Goal: Task Accomplishment & Management: Use online tool/utility

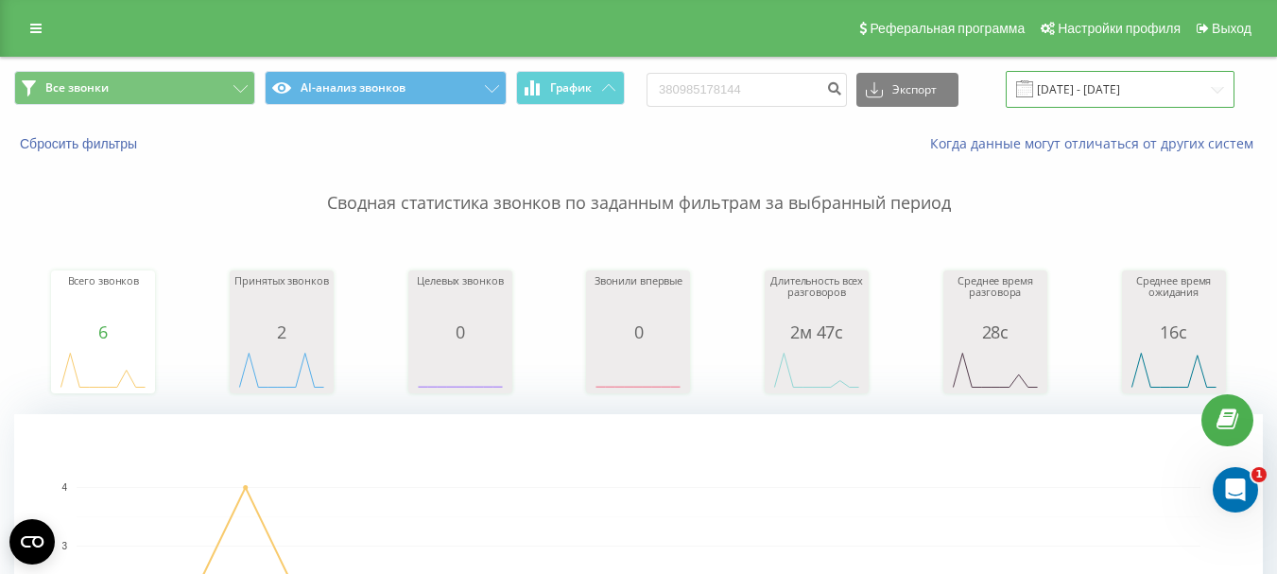
click at [1156, 97] on input "11.08.2025 - 20.08.2025" at bounding box center [1120, 89] width 229 height 37
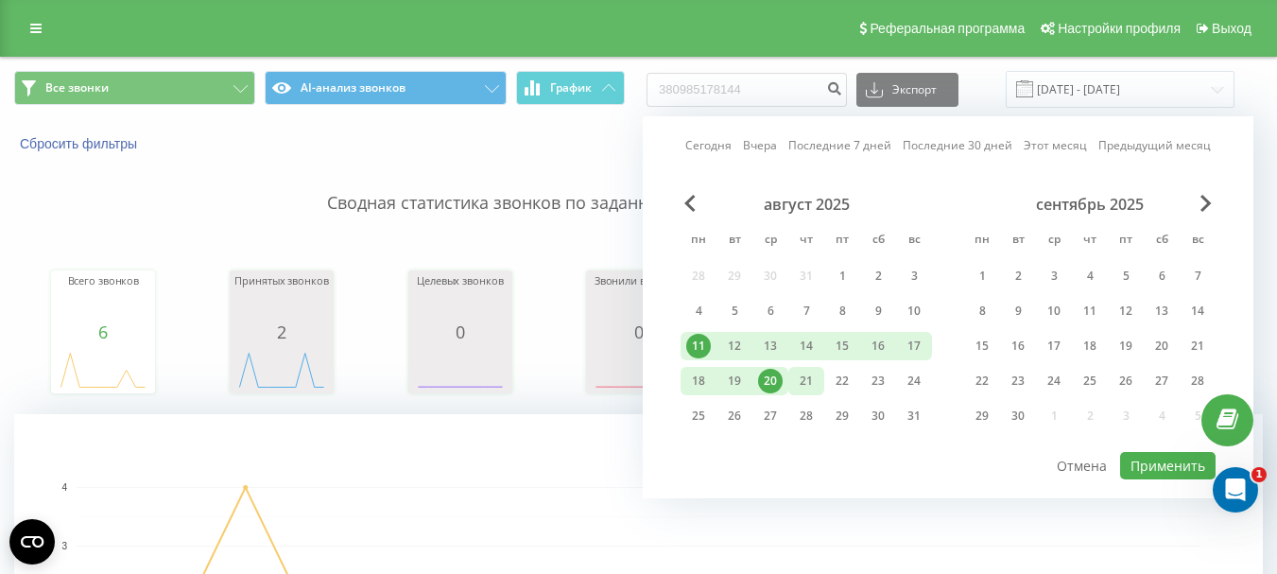
click at [807, 381] on div "21" at bounding box center [806, 381] width 25 height 25
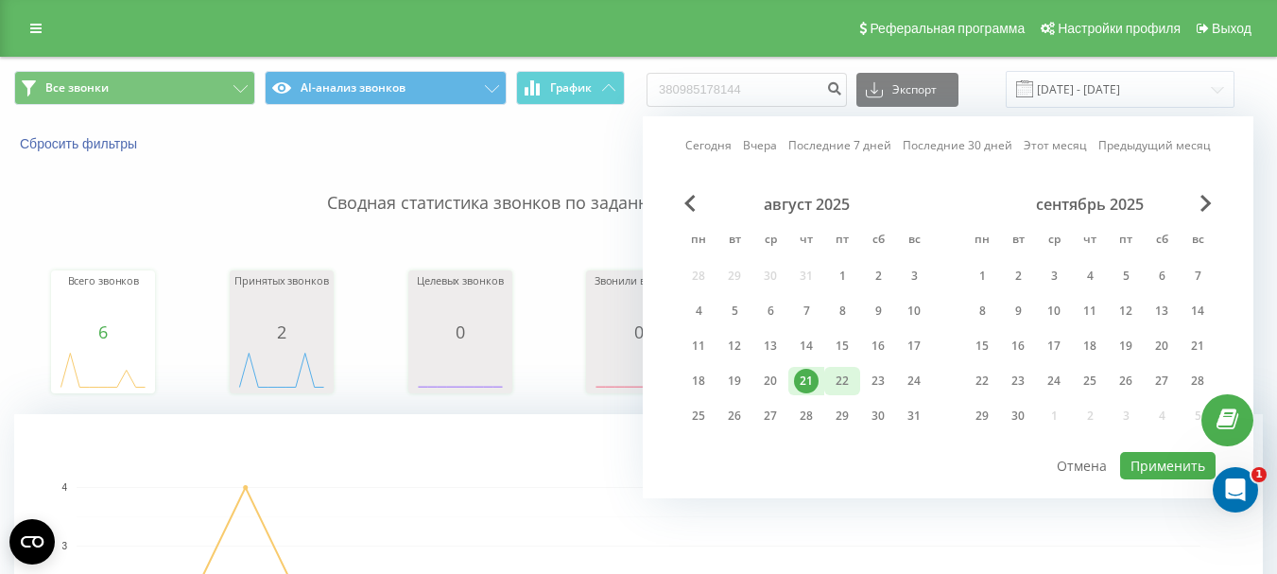
click at [839, 381] on div "22" at bounding box center [842, 381] width 25 height 25
click at [1143, 460] on button "Применить" at bounding box center [1167, 465] width 95 height 27
type input "[DATE] - [DATE]"
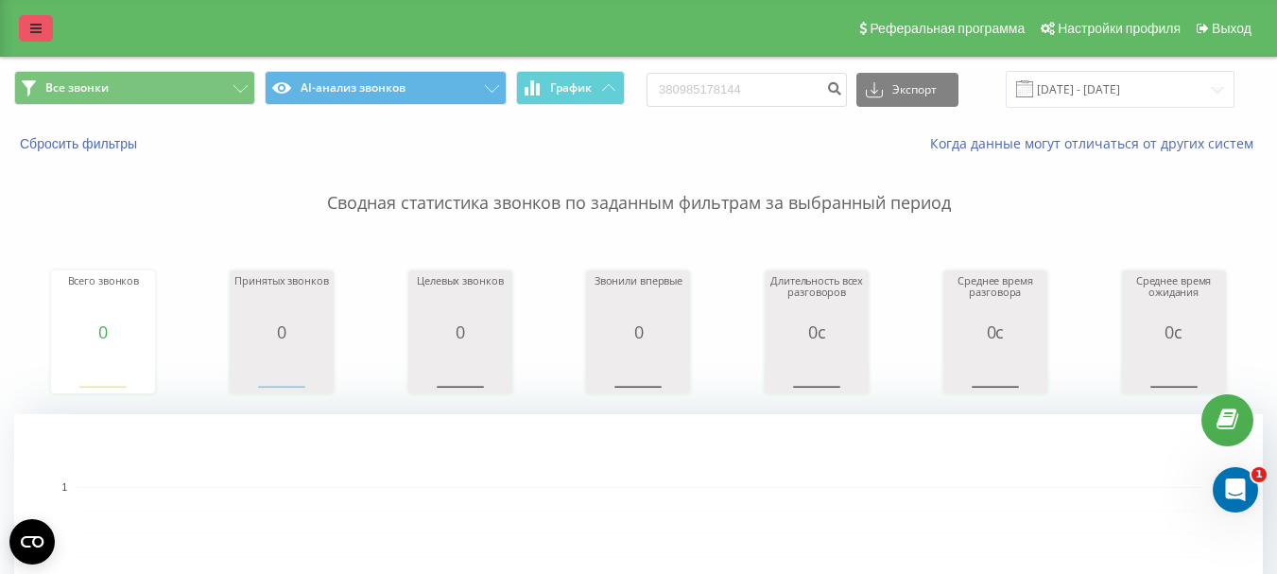
click at [38, 26] on icon at bounding box center [35, 28] width 11 height 13
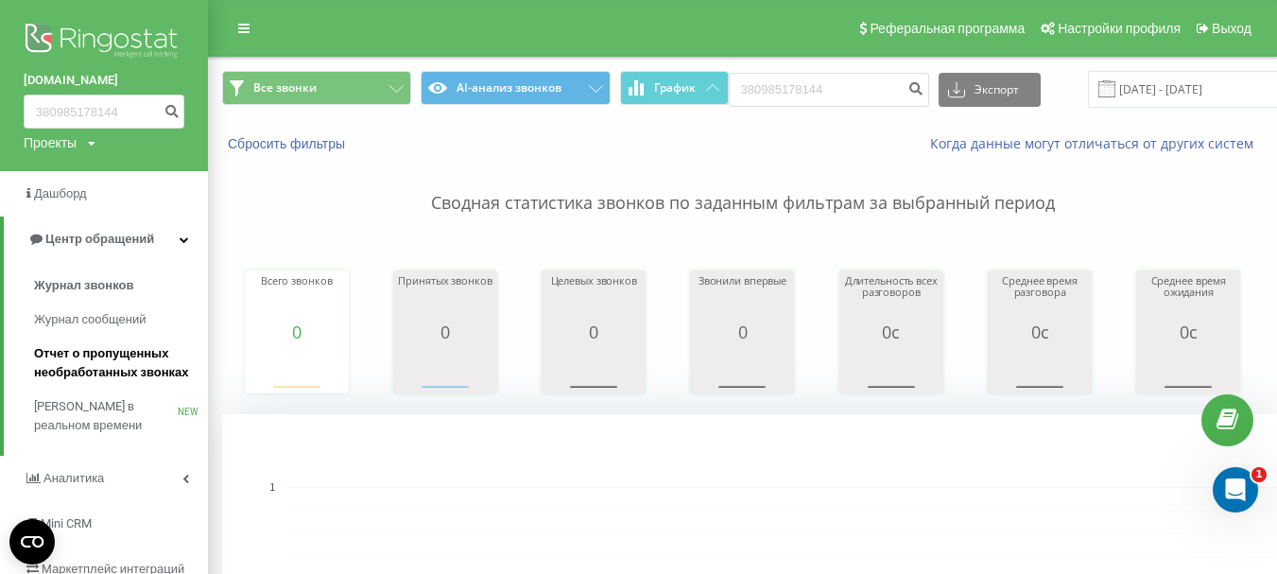
click at [118, 363] on span "Отчет о пропущенных необработанных звонках" at bounding box center [116, 363] width 164 height 38
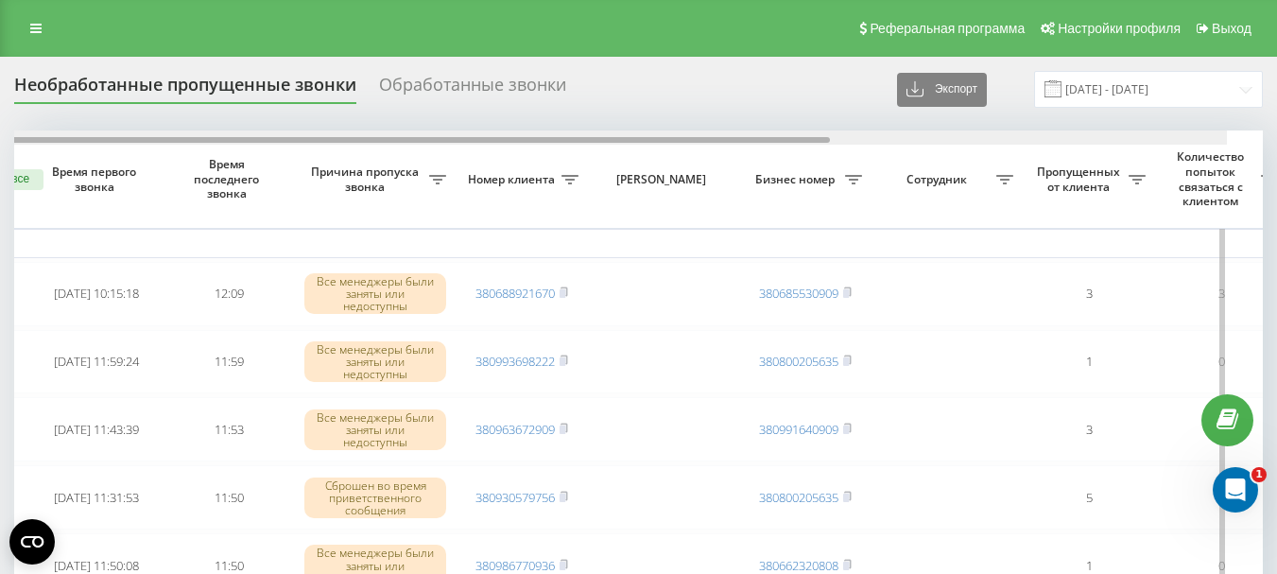
drag, startPoint x: 721, startPoint y: 141, endPoint x: 802, endPoint y: 140, distance: 81.3
click at [784, 138] on div at bounding box center [418, 140] width 824 height 6
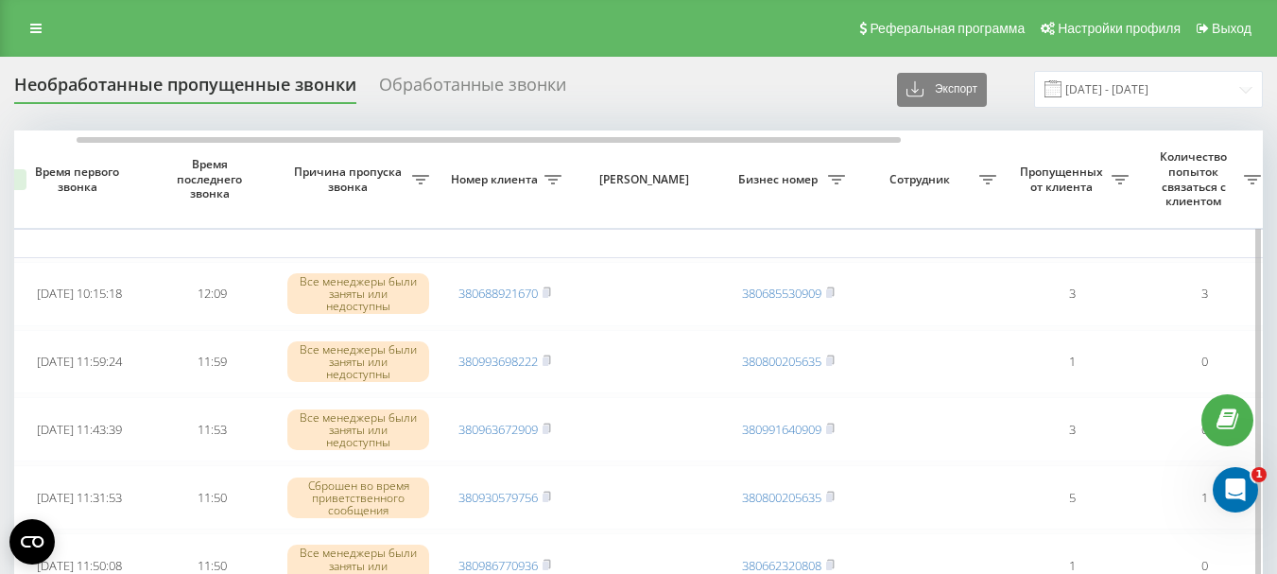
click at [1035, 173] on span "Пропущенных от клиента" at bounding box center [1063, 178] width 96 height 29
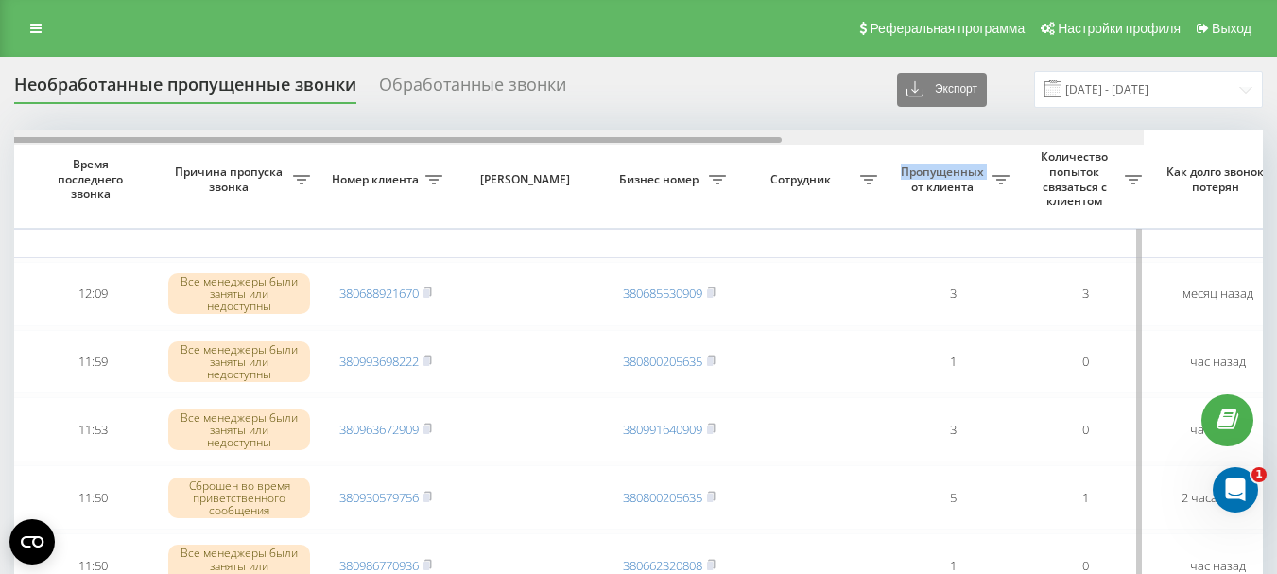
drag, startPoint x: 875, startPoint y: 139, endPoint x: 972, endPoint y: 142, distance: 96.4
click at [782, 142] on div at bounding box center [369, 140] width 824 height 6
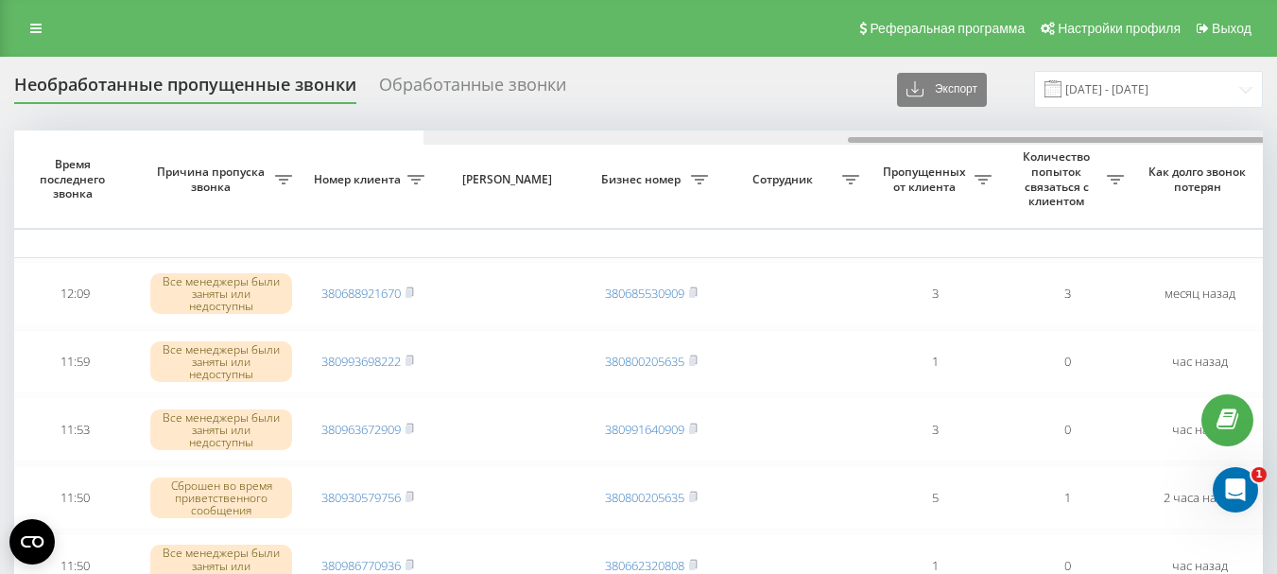
scroll to position [0, 642]
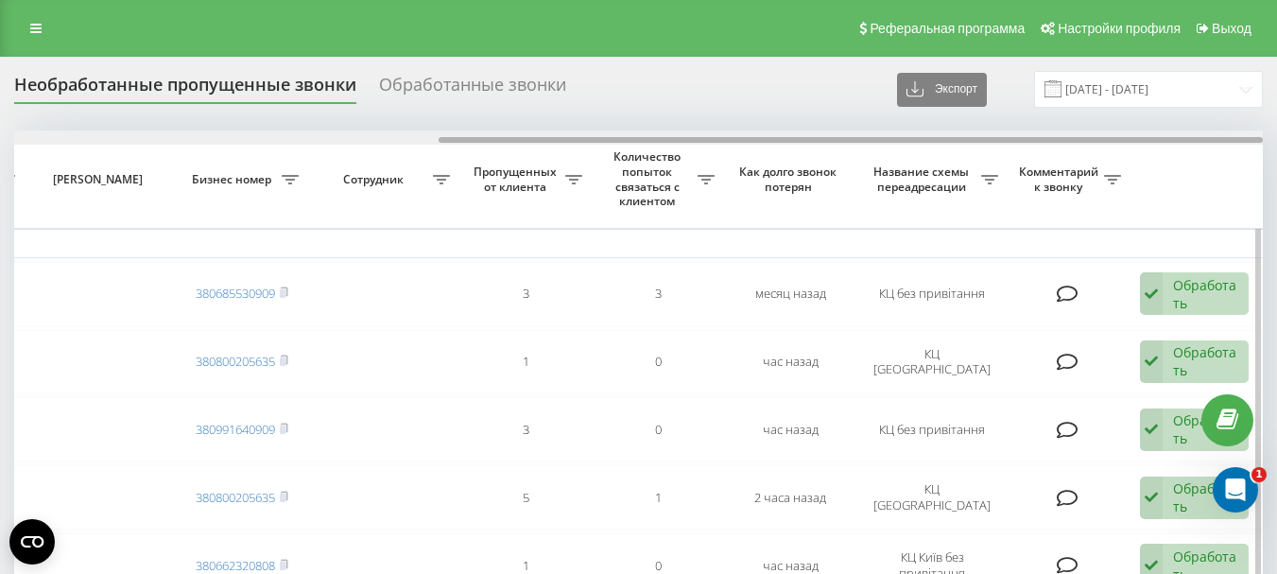
drag, startPoint x: 977, startPoint y: 144, endPoint x: 915, endPoint y: 144, distance: 62.4
click at [916, 144] on div at bounding box center [638, 137] width 1249 height 14
click at [778, 140] on div at bounding box center [851, 140] width 824 height 6
click at [769, 144] on div at bounding box center [638, 137] width 1249 height 14
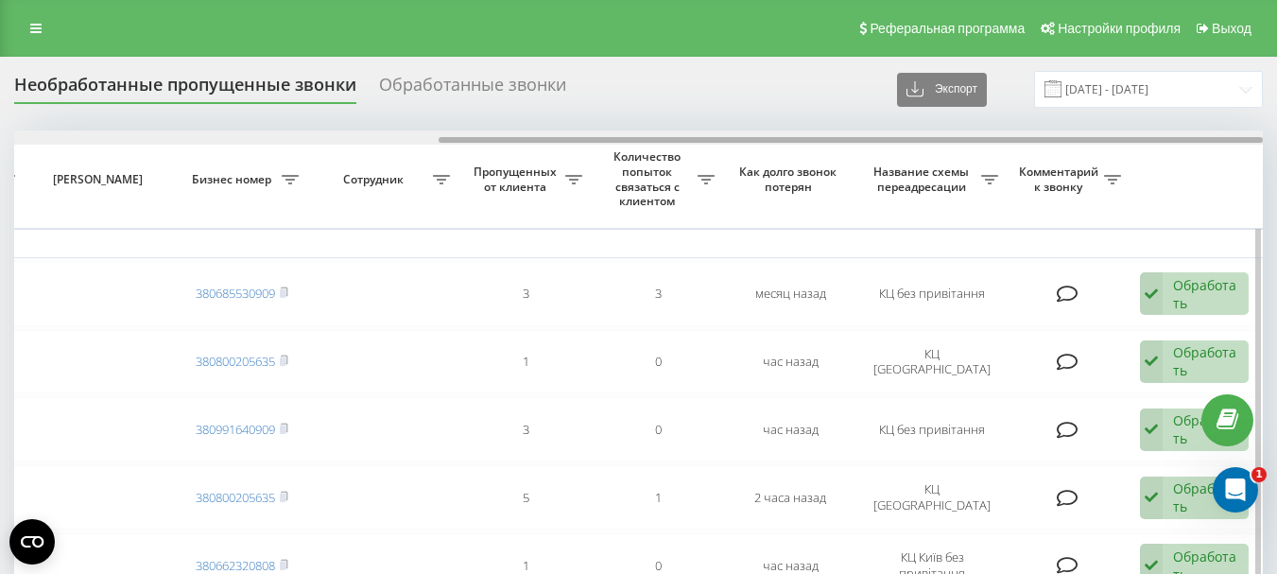
click at [767, 144] on div at bounding box center [638, 137] width 1249 height 14
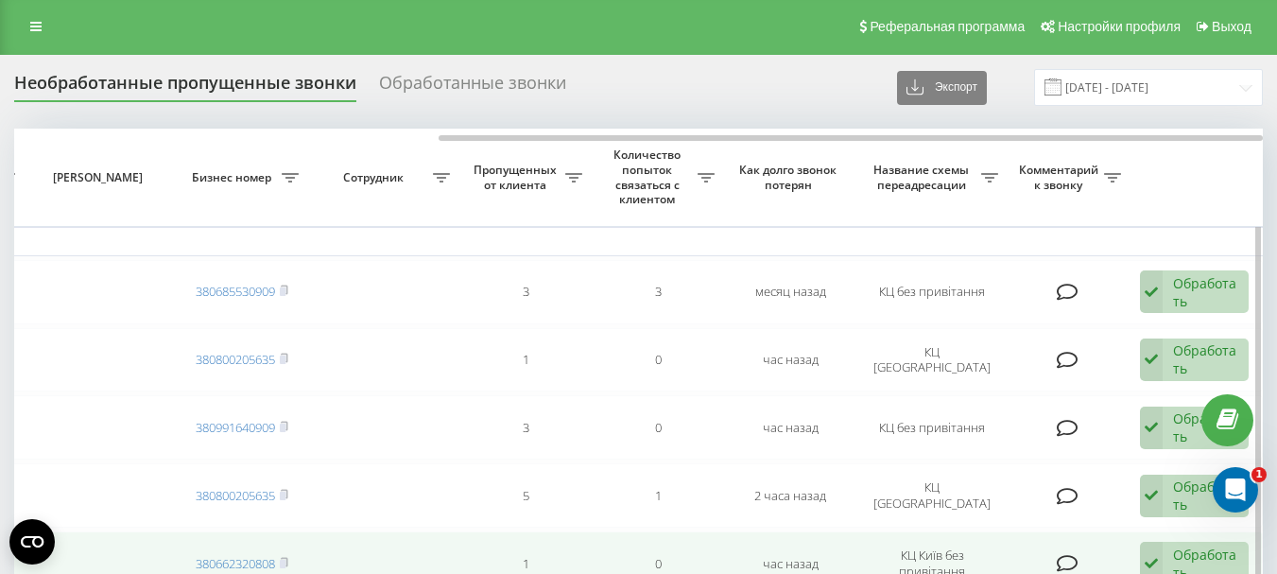
scroll to position [0, 0]
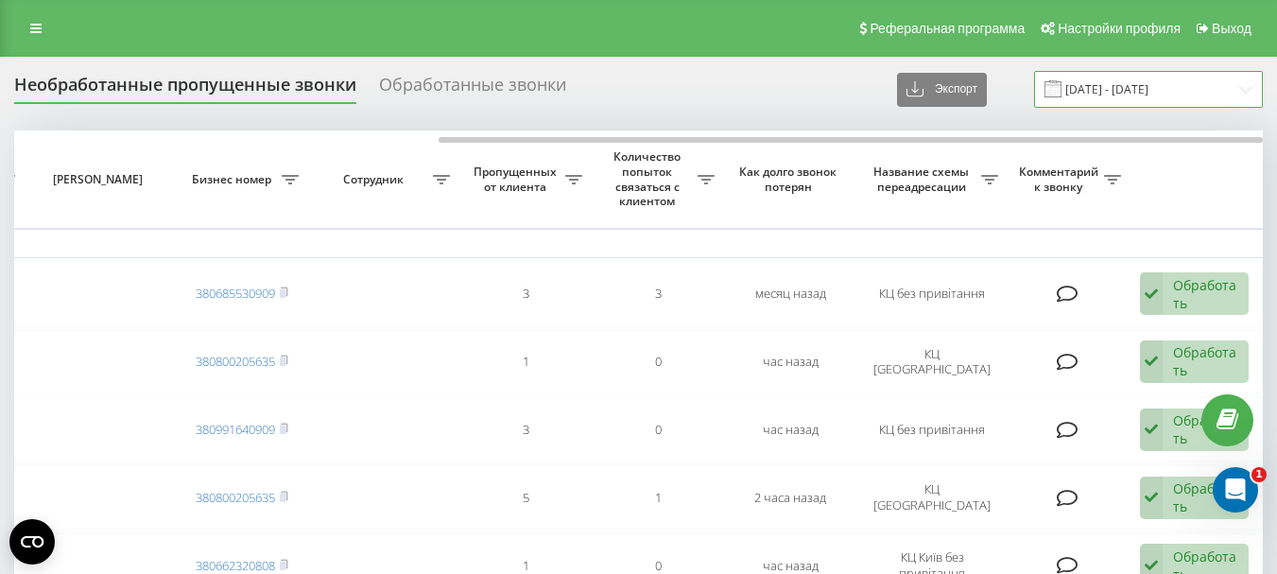
click at [1130, 87] on input "[DATE] - [DATE]" at bounding box center [1148, 89] width 229 height 37
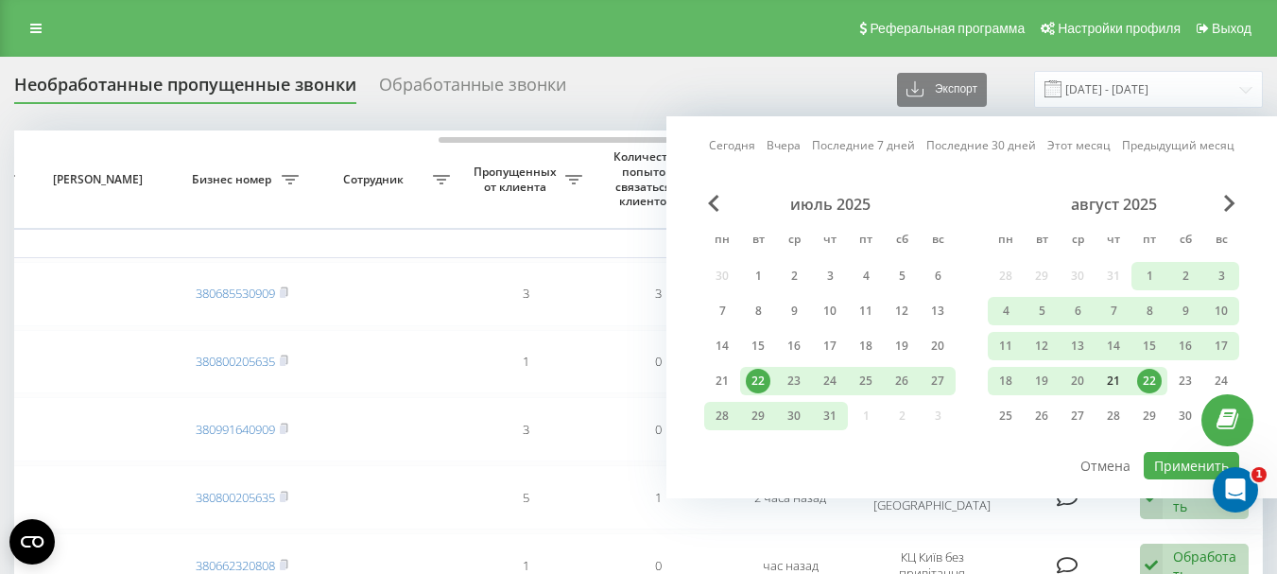
click at [1122, 383] on div "21" at bounding box center [1113, 381] width 25 height 25
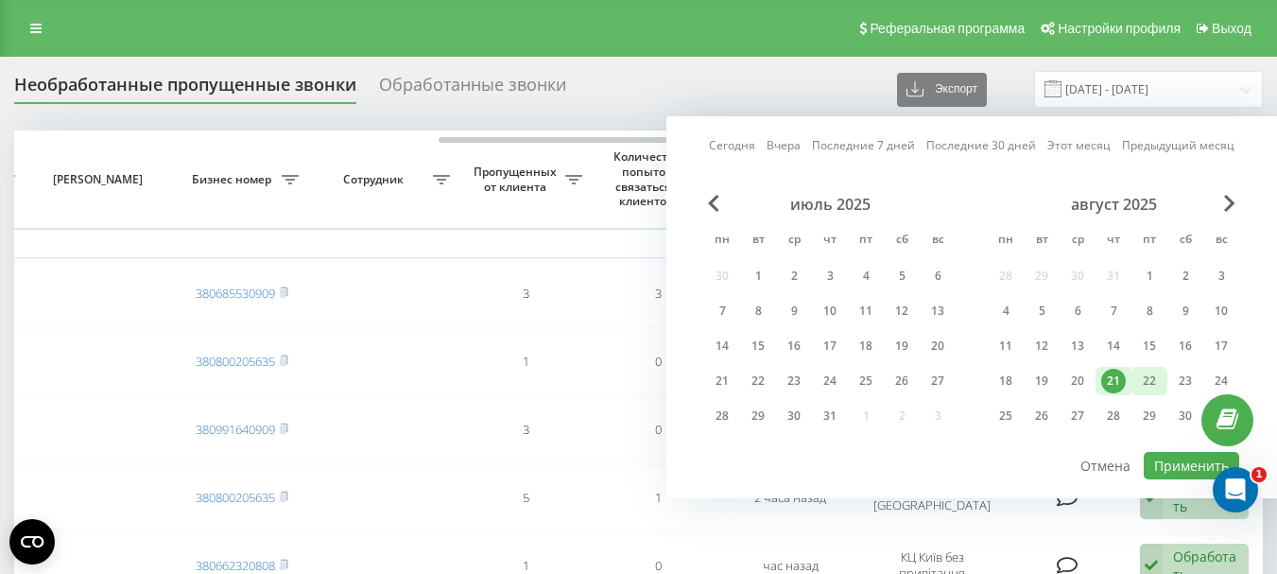
click at [1148, 380] on div "22" at bounding box center [1149, 381] width 25 height 25
click at [1174, 462] on button "Применить" at bounding box center [1191, 465] width 95 height 27
type input "[DATE] - [DATE]"
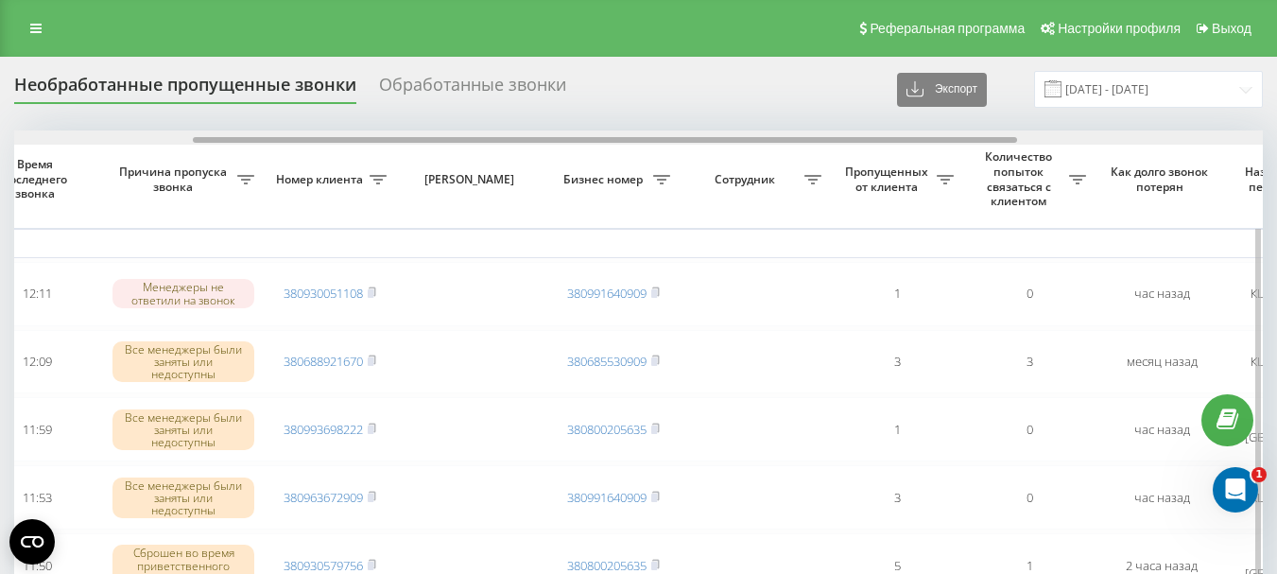
drag, startPoint x: 597, startPoint y: 139, endPoint x: 818, endPoint y: 135, distance: 221.2
click at [810, 135] on div at bounding box center [638, 137] width 1249 height 14
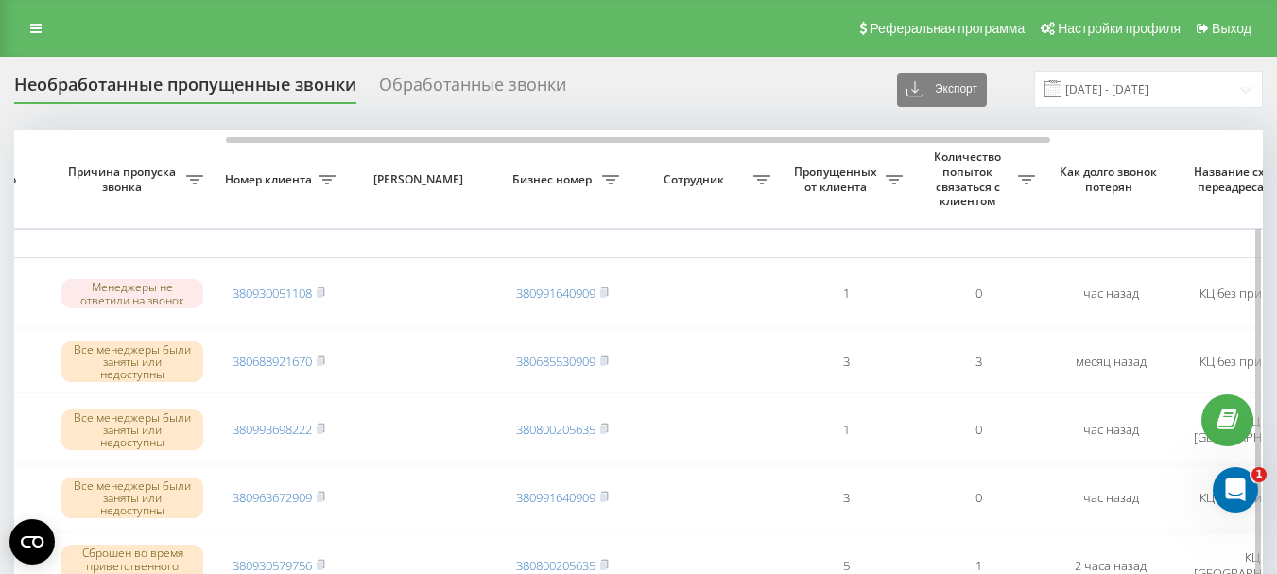
click at [925, 146] on th "Количество попыток связаться с клиентом" at bounding box center [978, 178] width 132 height 97
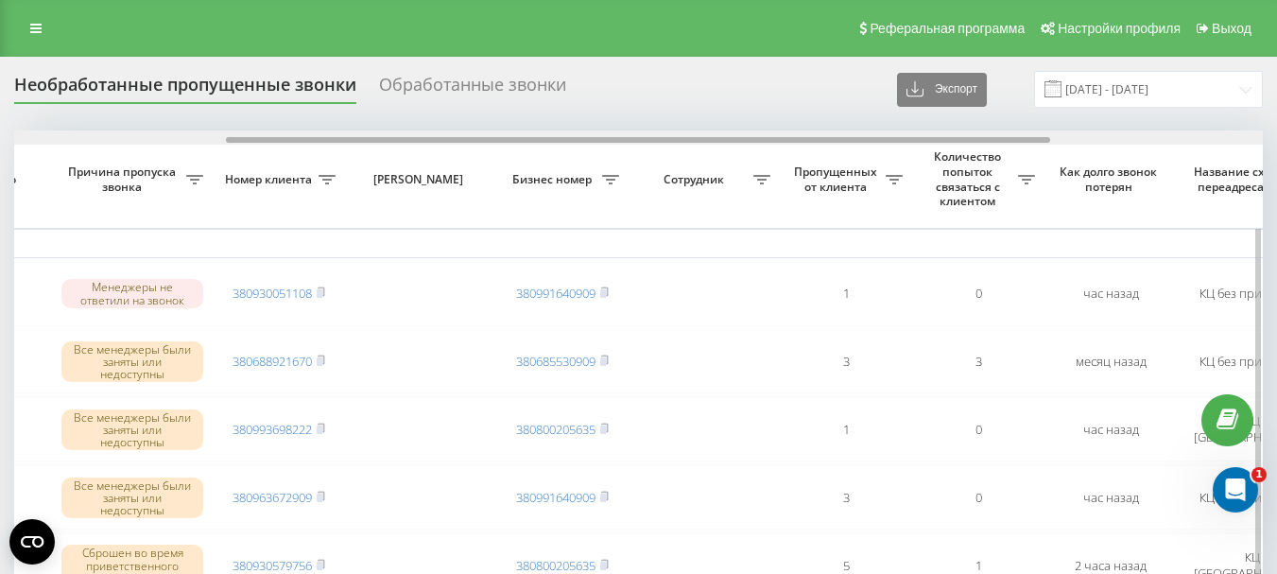
click at [951, 140] on div at bounding box center [638, 140] width 824 height 6
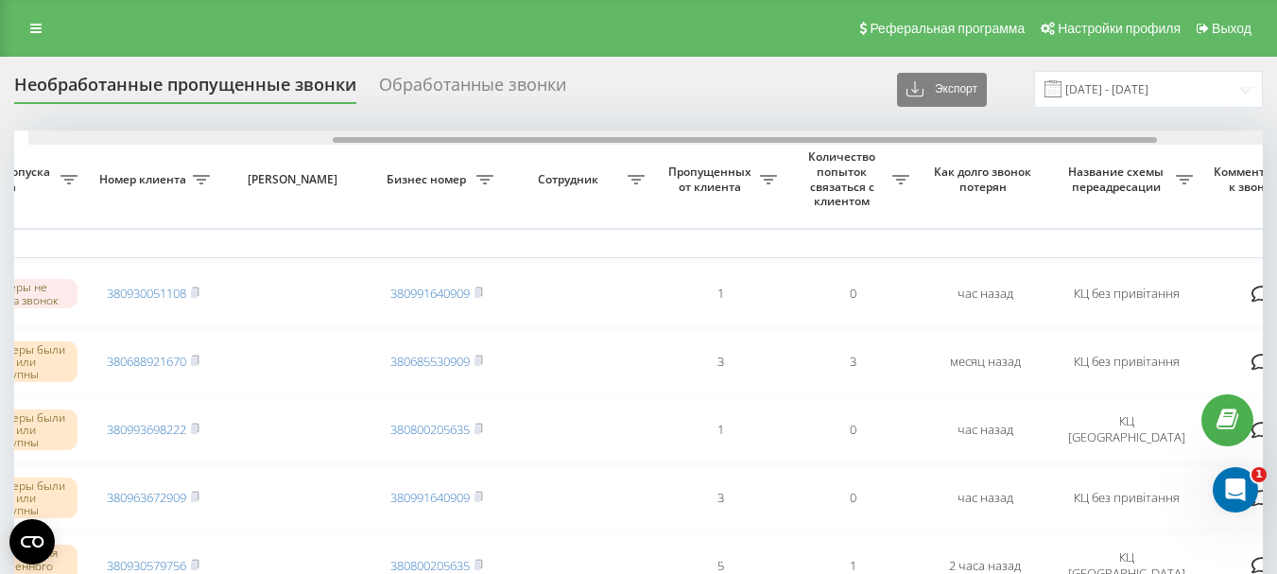
scroll to position [0, 519]
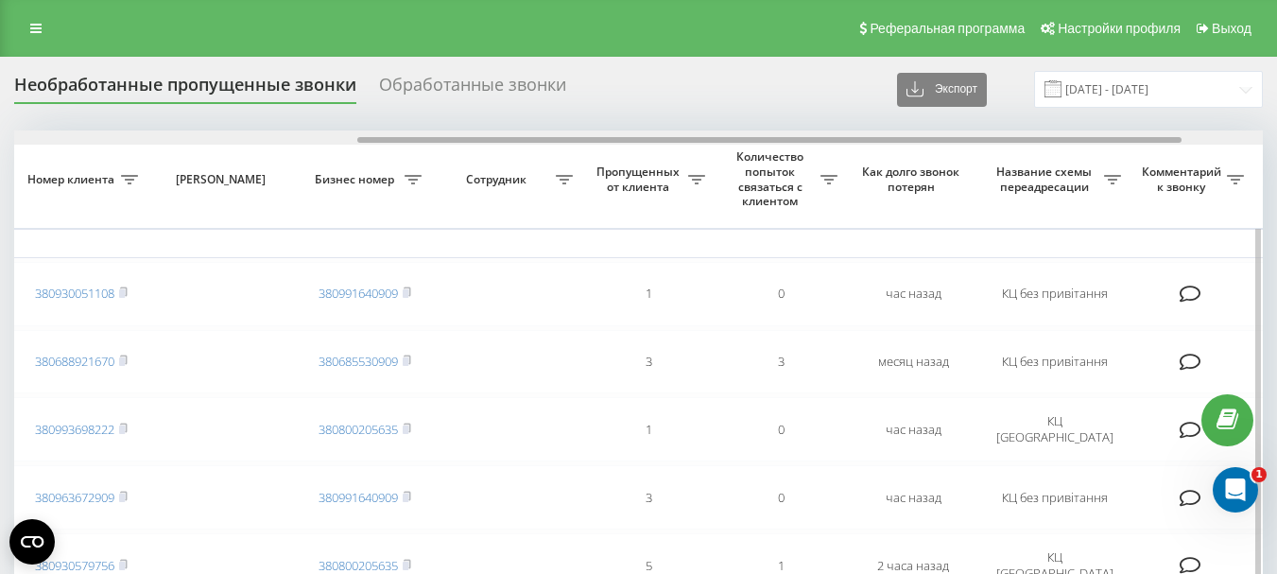
drag, startPoint x: 870, startPoint y: 143, endPoint x: 1001, endPoint y: 143, distance: 130.4
click at [1001, 143] on div at bounding box center [769, 140] width 824 height 6
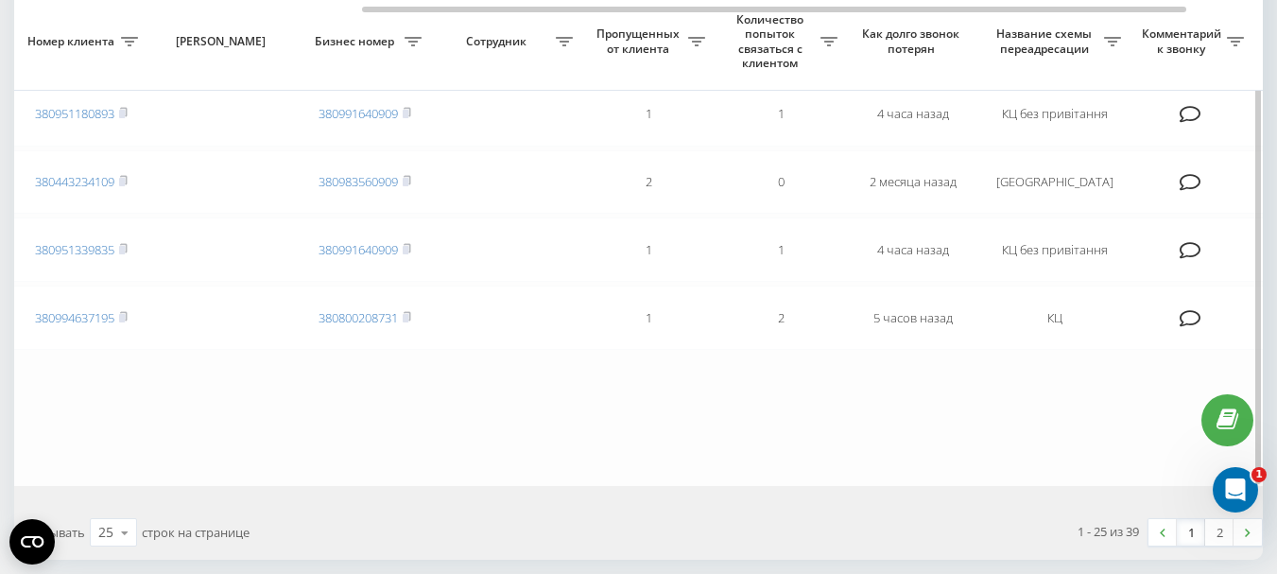
scroll to position [1682, 0]
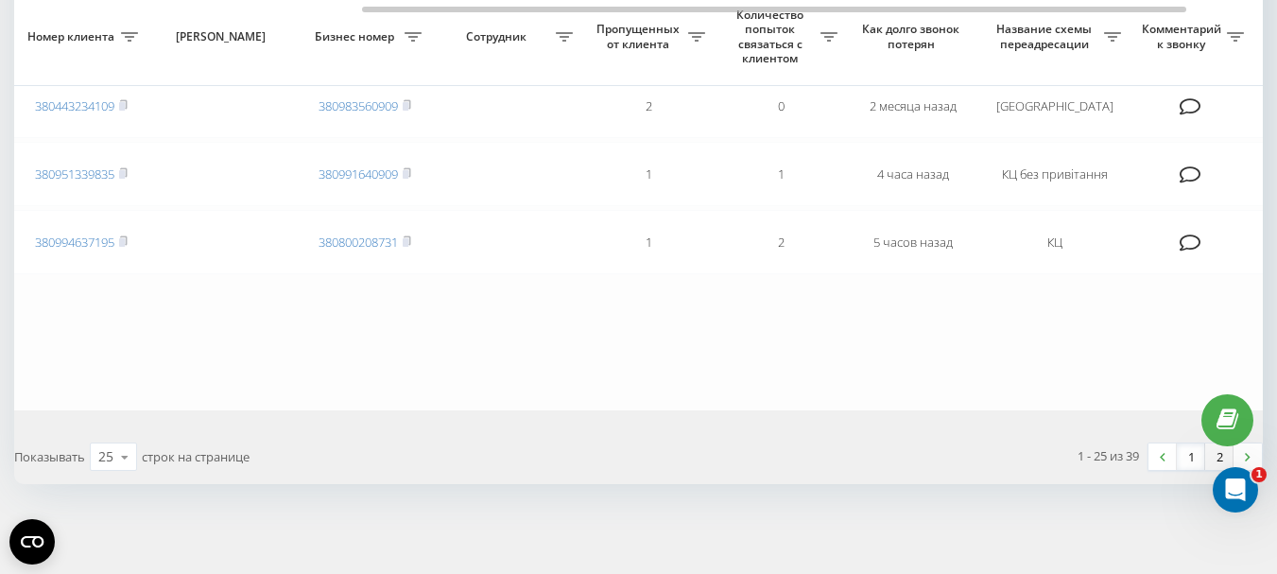
click at [1222, 454] on link "2" at bounding box center [1219, 456] width 28 height 26
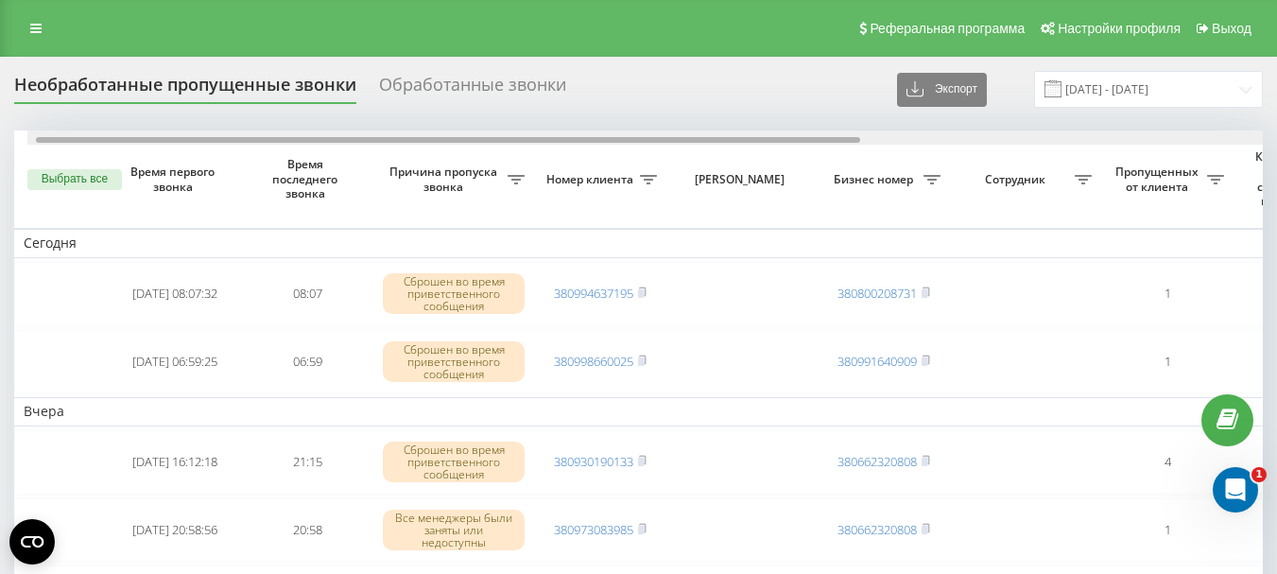
drag, startPoint x: 586, startPoint y: 138, endPoint x: 628, endPoint y: 136, distance: 41.6
click at [607, 136] on div at bounding box center [651, 137] width 1249 height 14
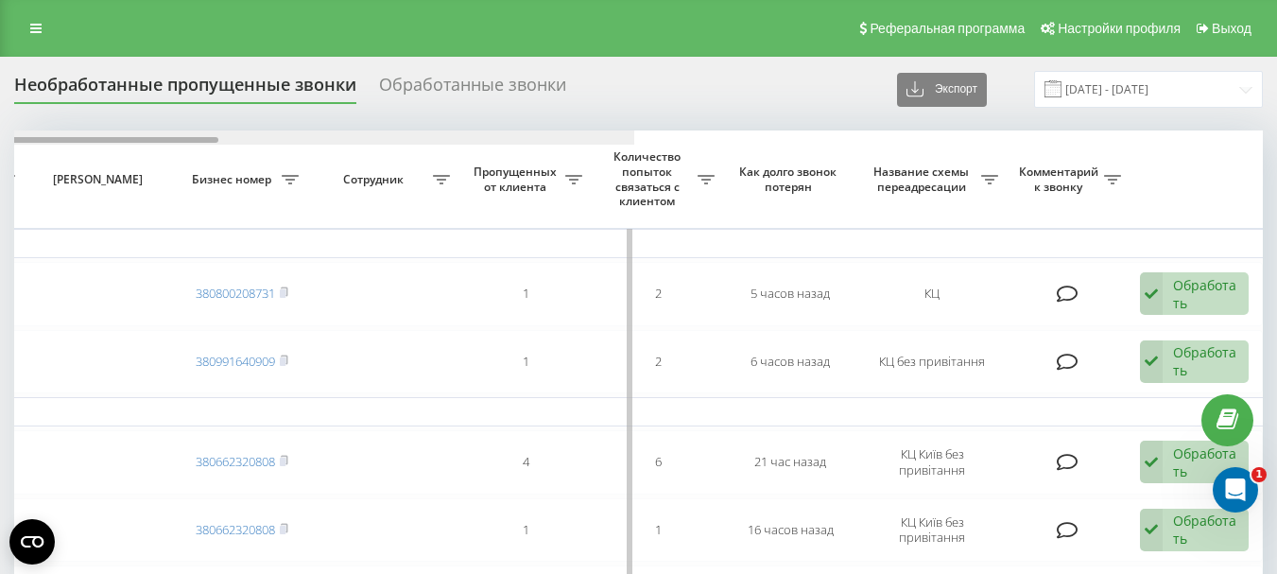
drag, startPoint x: 628, startPoint y: 136, endPoint x: 743, endPoint y: 136, distance: 115.3
click at [634, 136] on div at bounding box center [10, 137] width 1249 height 14
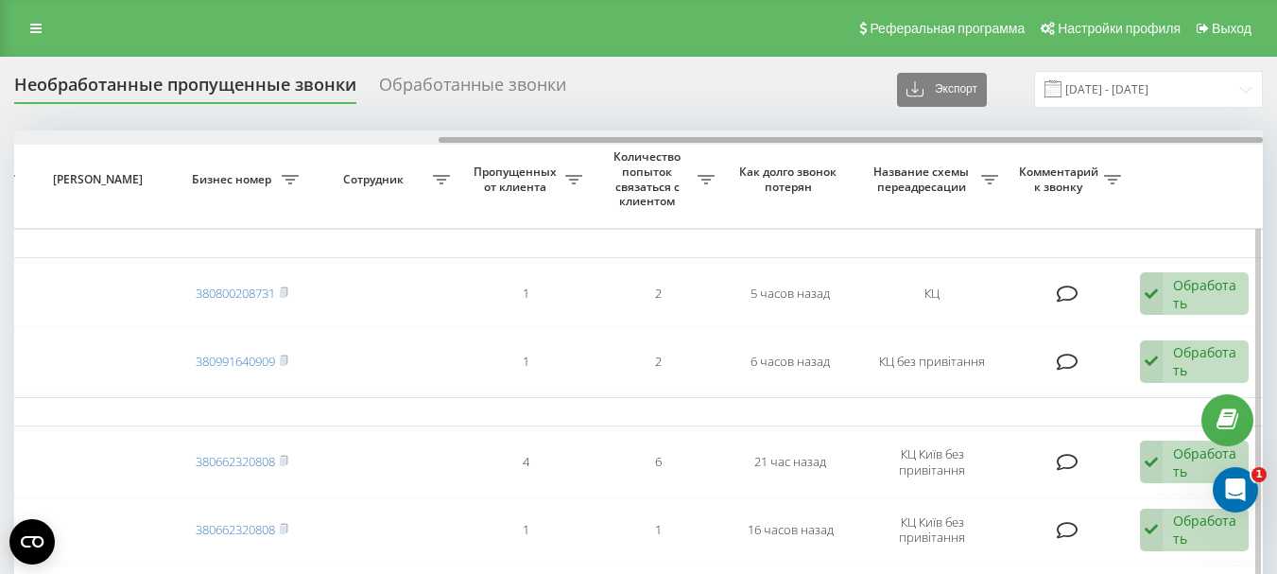
drag, startPoint x: 743, startPoint y: 136, endPoint x: 758, endPoint y: 134, distance: 15.2
click at [756, 134] on div at bounding box center [638, 137] width 1249 height 14
click at [758, 134] on div at bounding box center [638, 137] width 1249 height 14
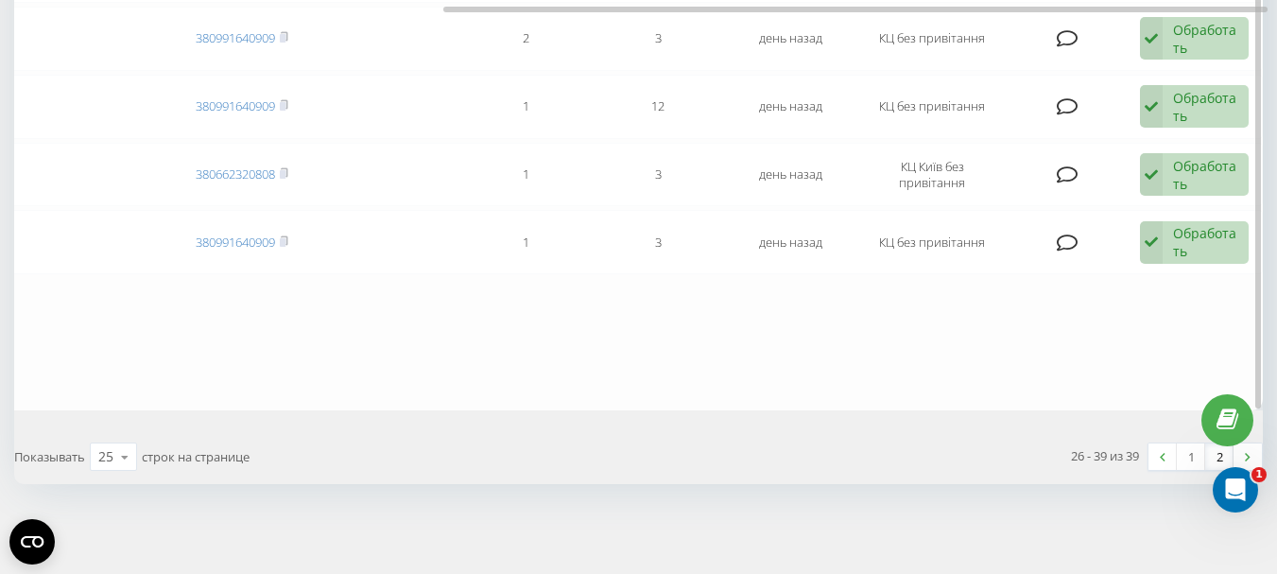
scroll to position [279, 0]
